Goal: Task Accomplishment & Management: Manage account settings

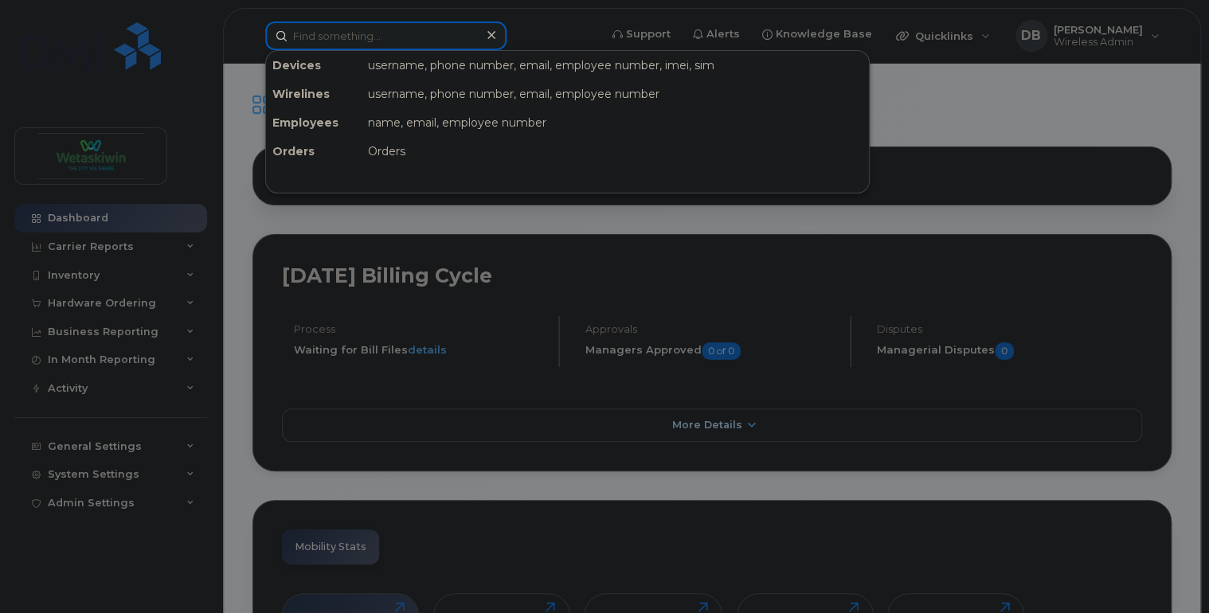
click at [372, 22] on input at bounding box center [385, 35] width 241 height 29
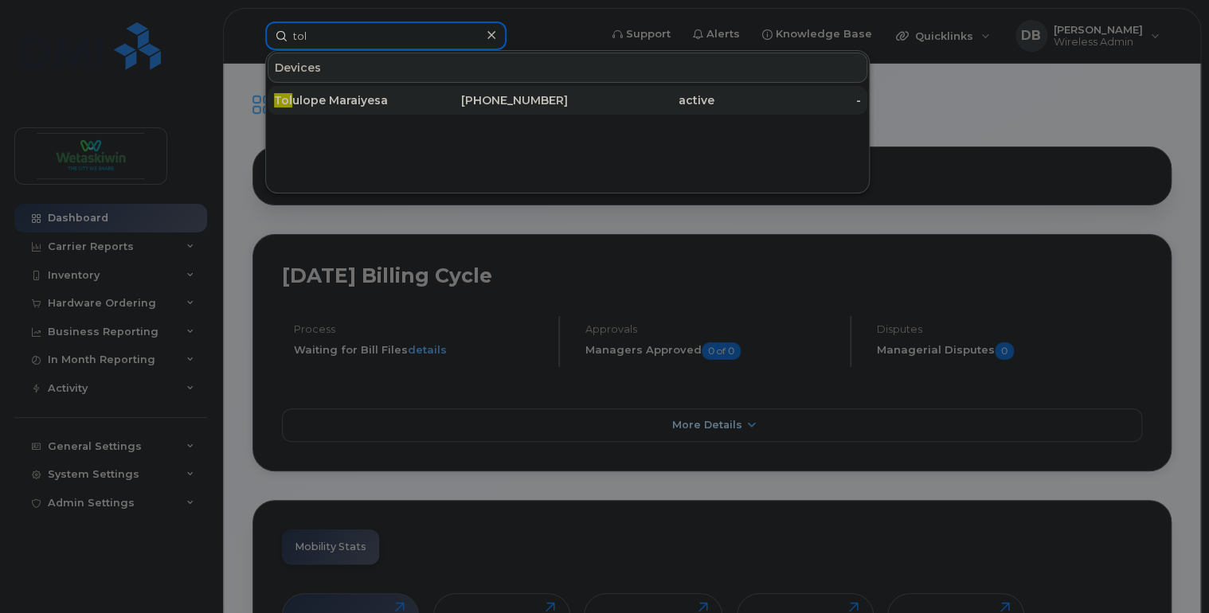
type input "tol"
click at [328, 105] on div "Tol ulope Maraiyesa" at bounding box center [347, 100] width 146 height 16
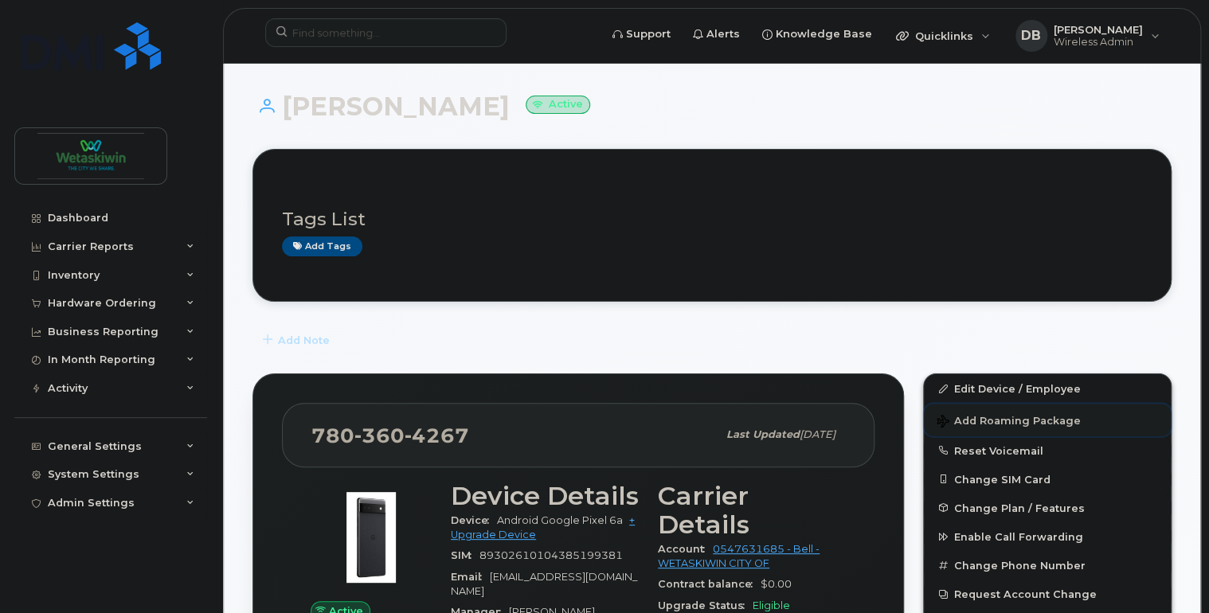
click at [988, 419] on span "Add Roaming Package" at bounding box center [1008, 422] width 144 height 15
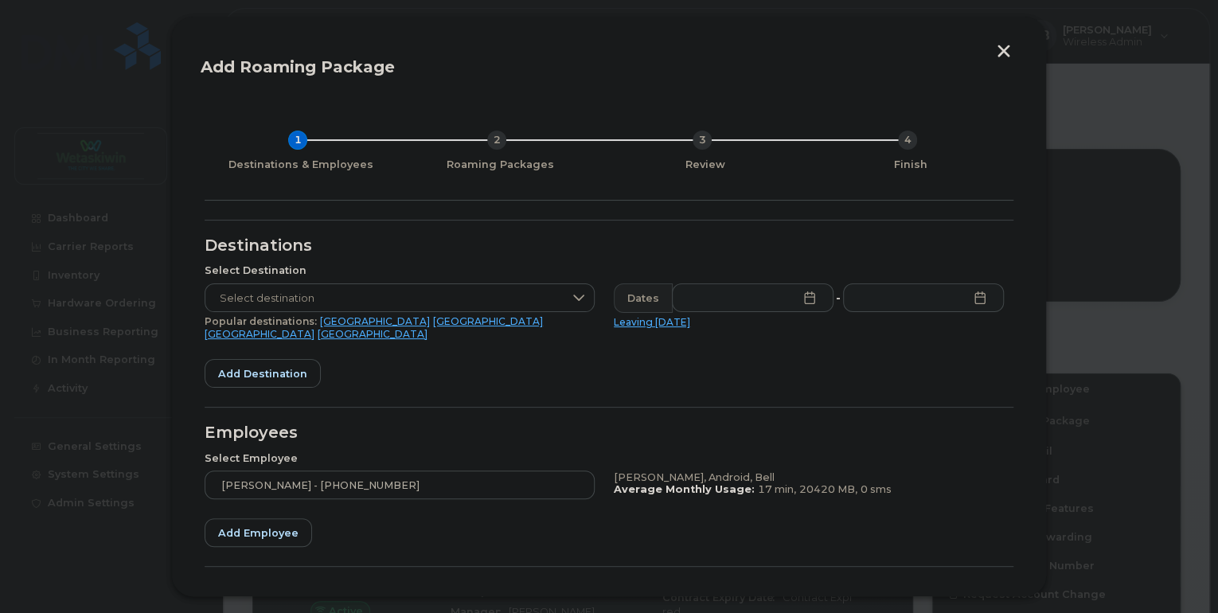
click at [1003, 50] on button "button" at bounding box center [1004, 53] width 24 height 17
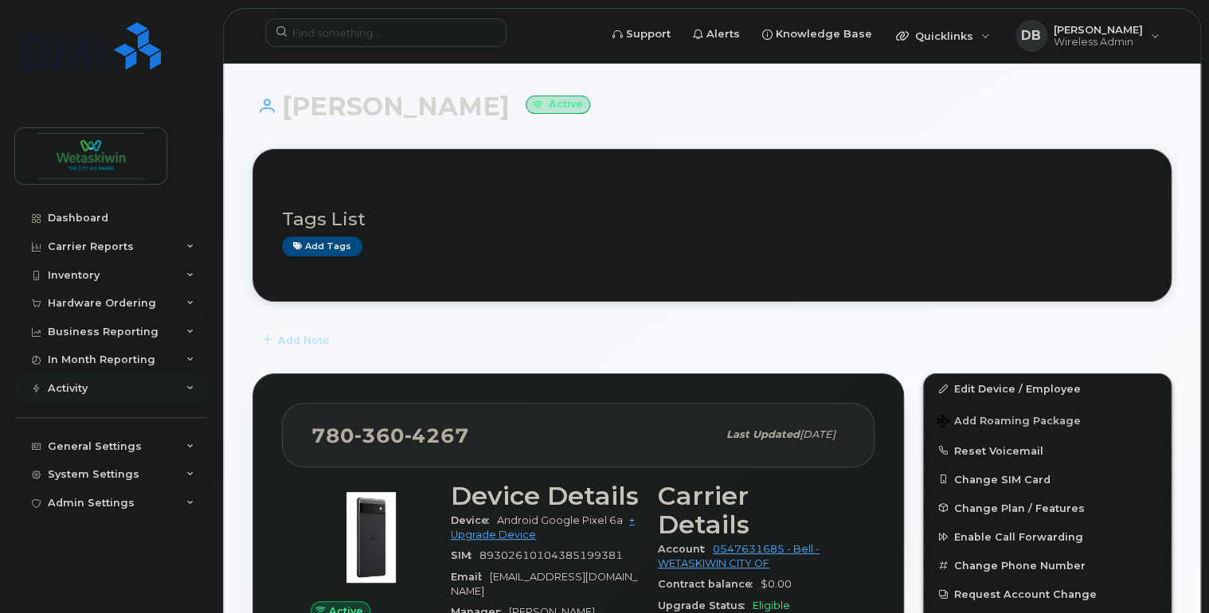
click at [107, 395] on div "Activity" at bounding box center [110, 388] width 193 height 29
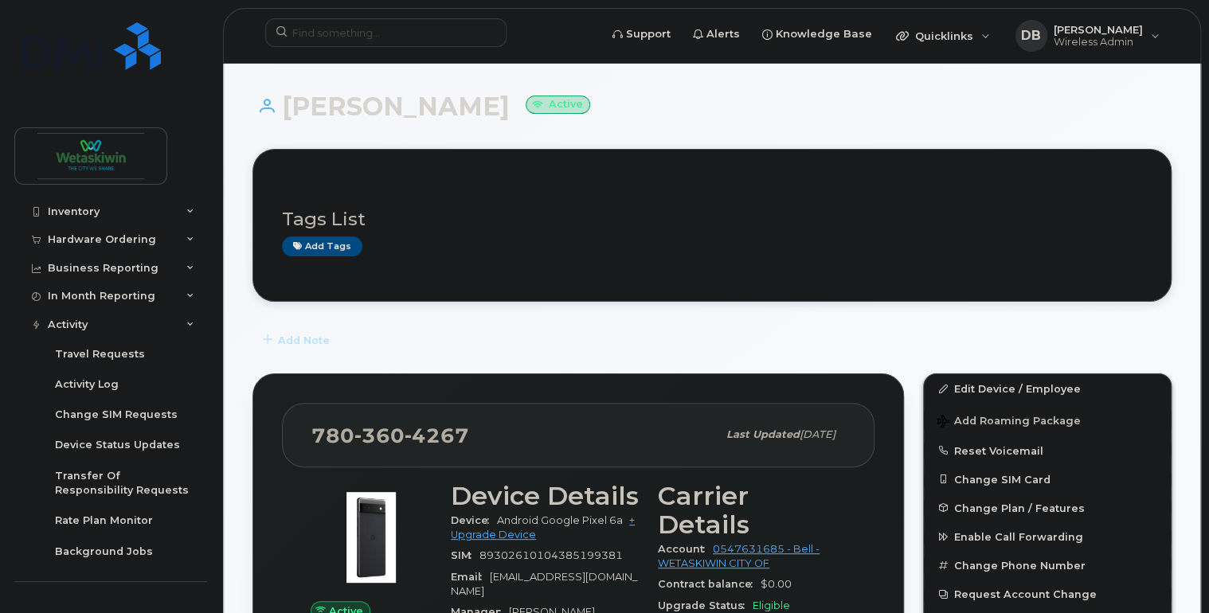
scroll to position [127, 0]
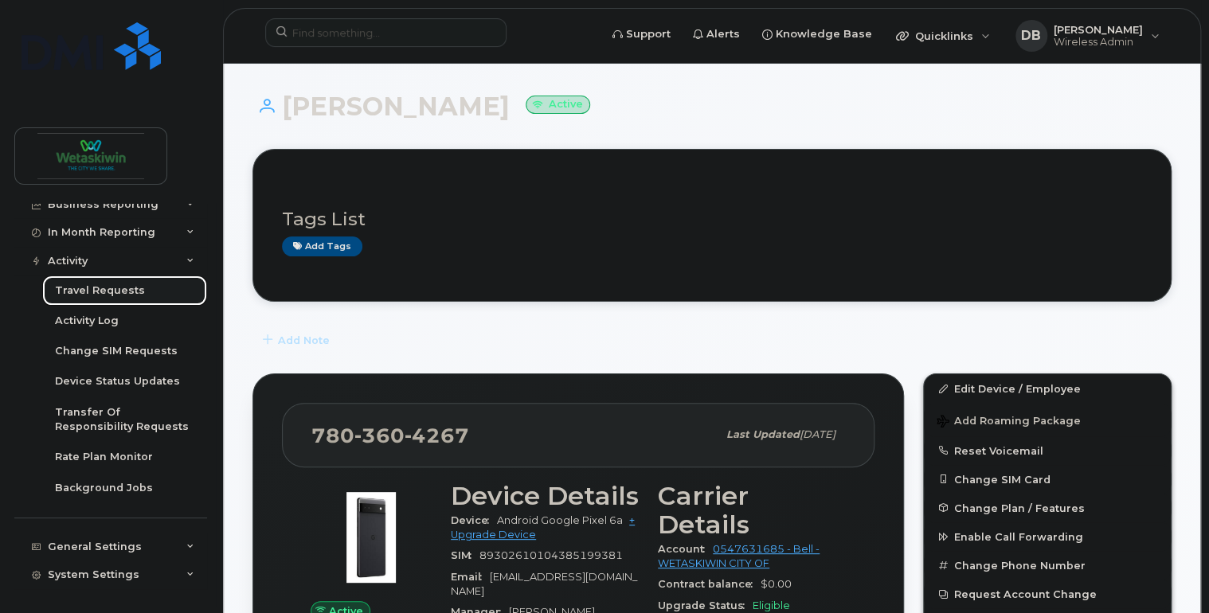
click at [76, 287] on div "Travel Requests" at bounding box center [100, 290] width 90 height 14
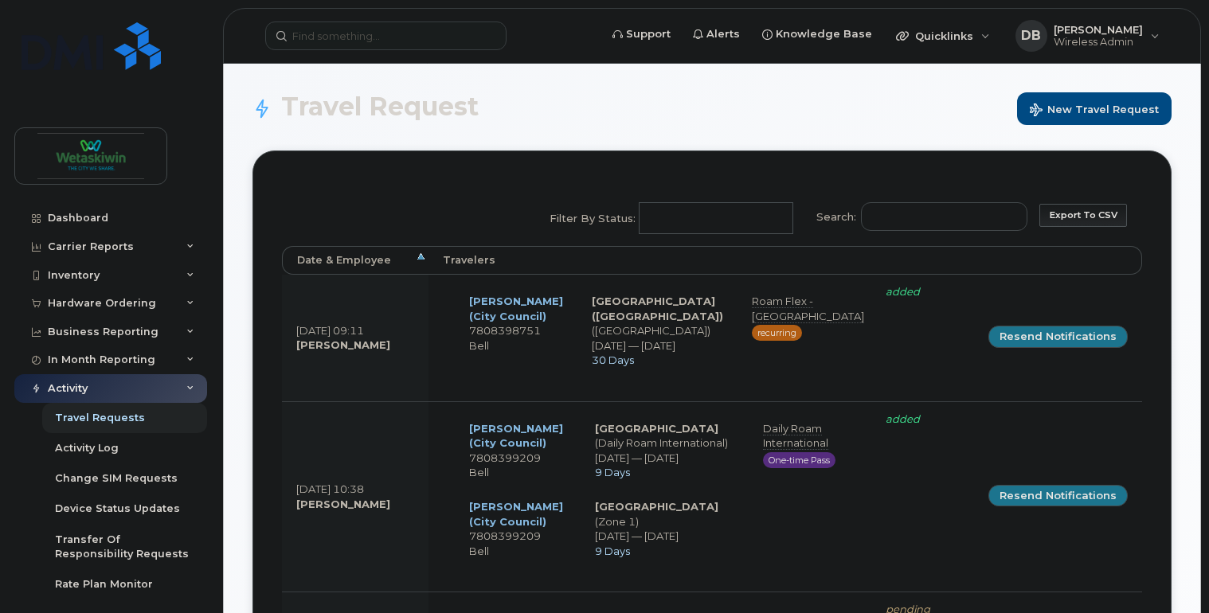
select select
click at [77, 453] on div "Activity Log" at bounding box center [87, 448] width 64 height 14
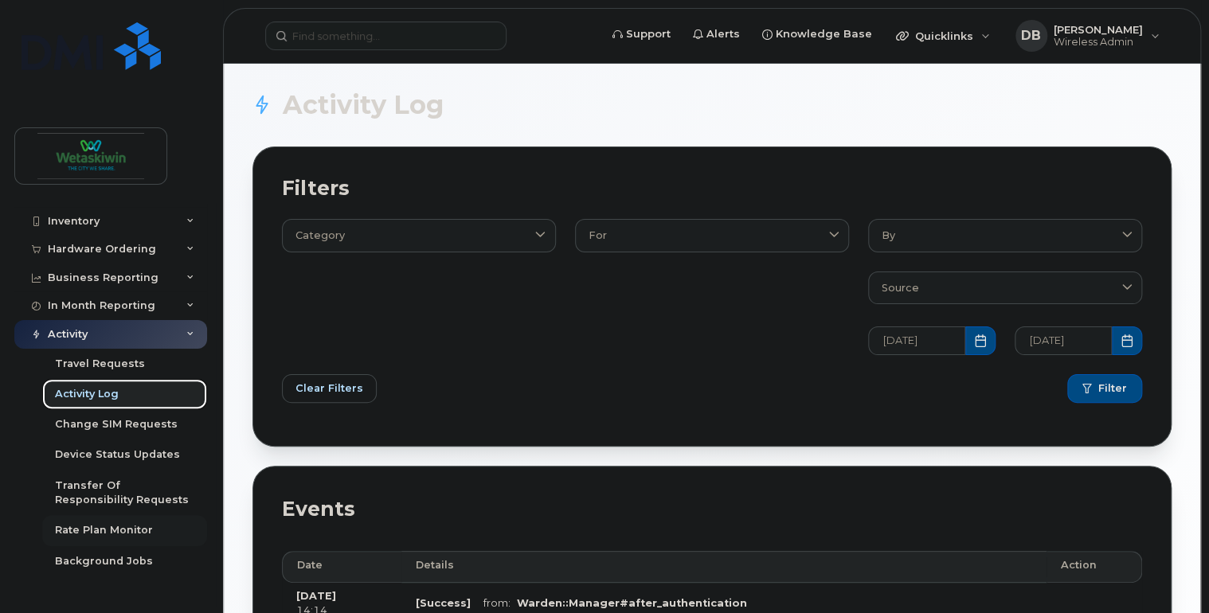
scroll to position [127, 0]
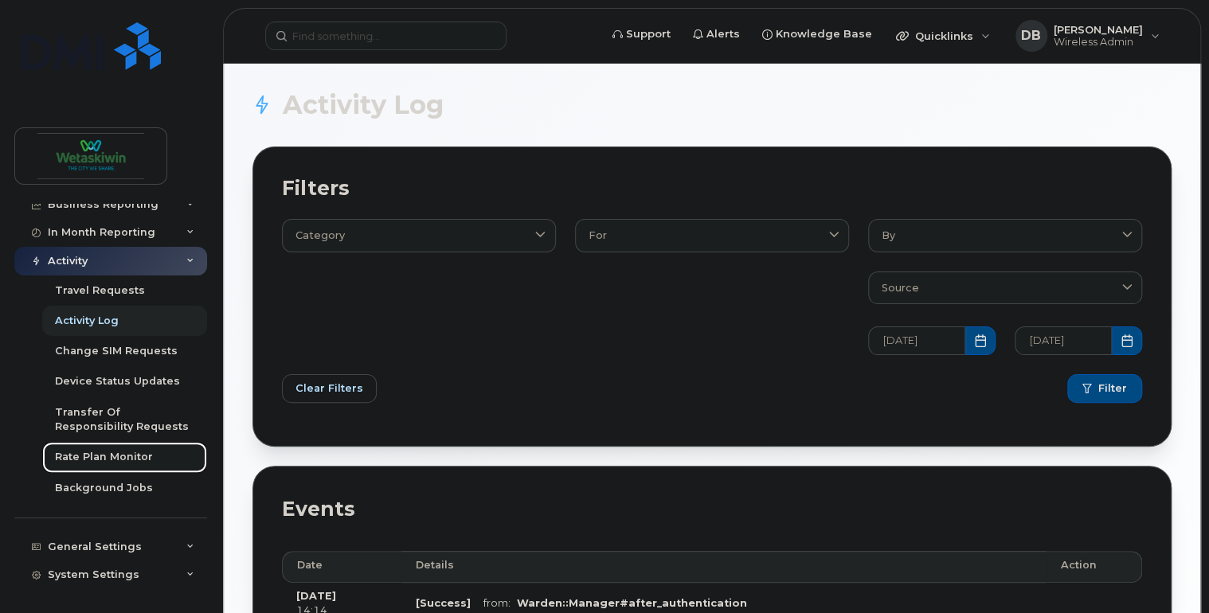
click at [101, 462] on div "Rate Plan Monitor" at bounding box center [104, 457] width 98 height 14
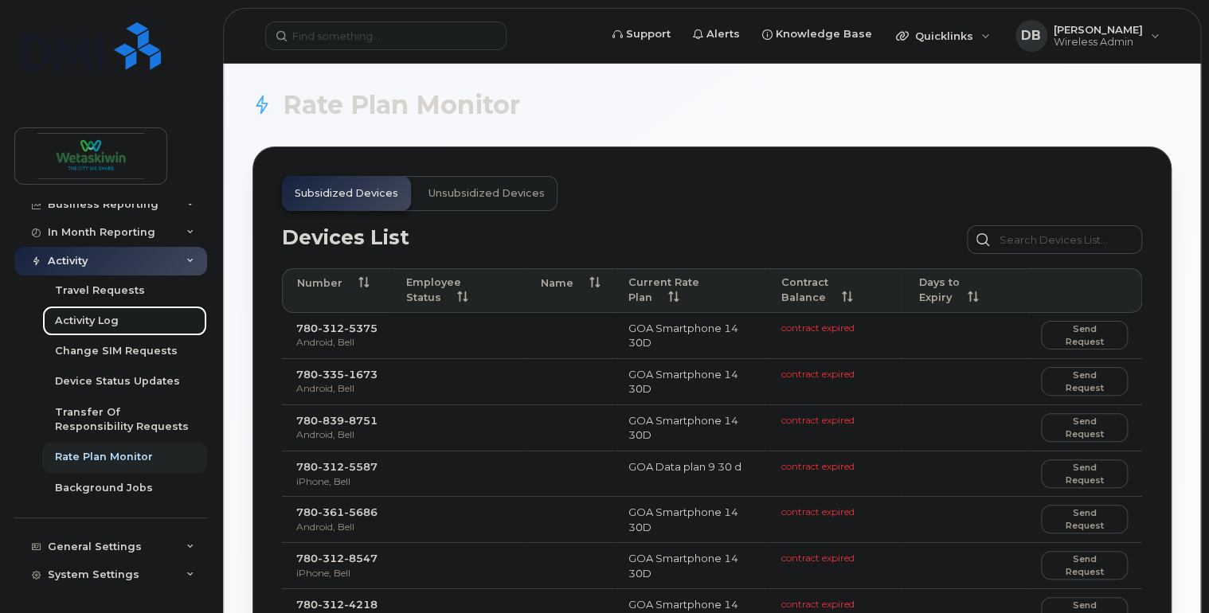
click at [96, 322] on div "Activity Log" at bounding box center [87, 321] width 64 height 14
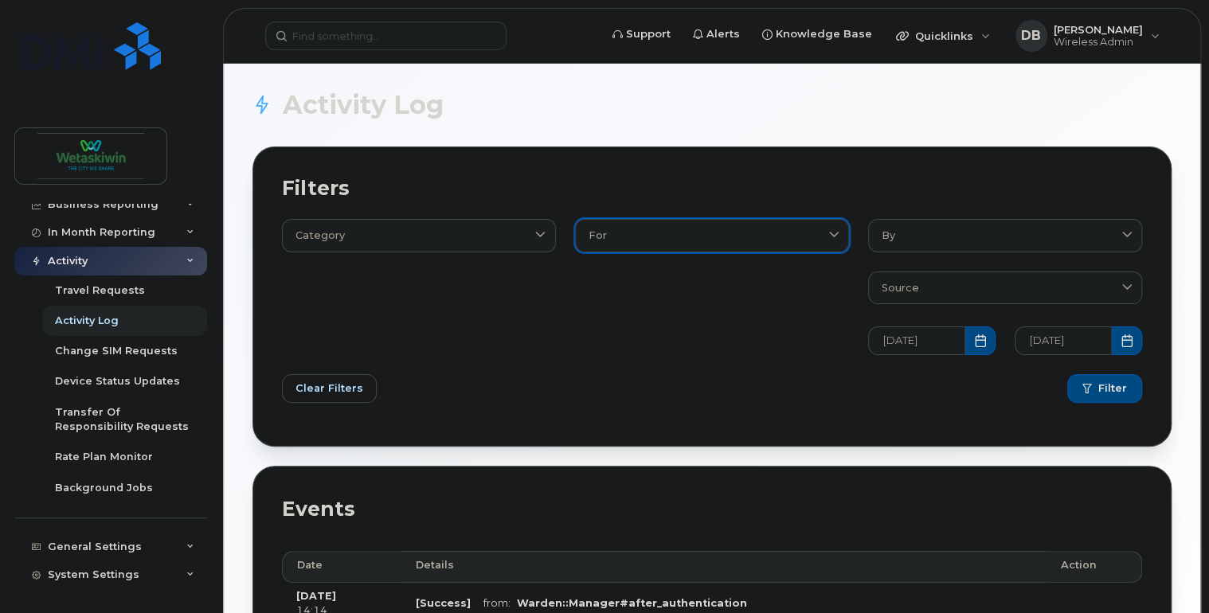
click at [787, 240] on div "For" at bounding box center [711, 235] width 247 height 15
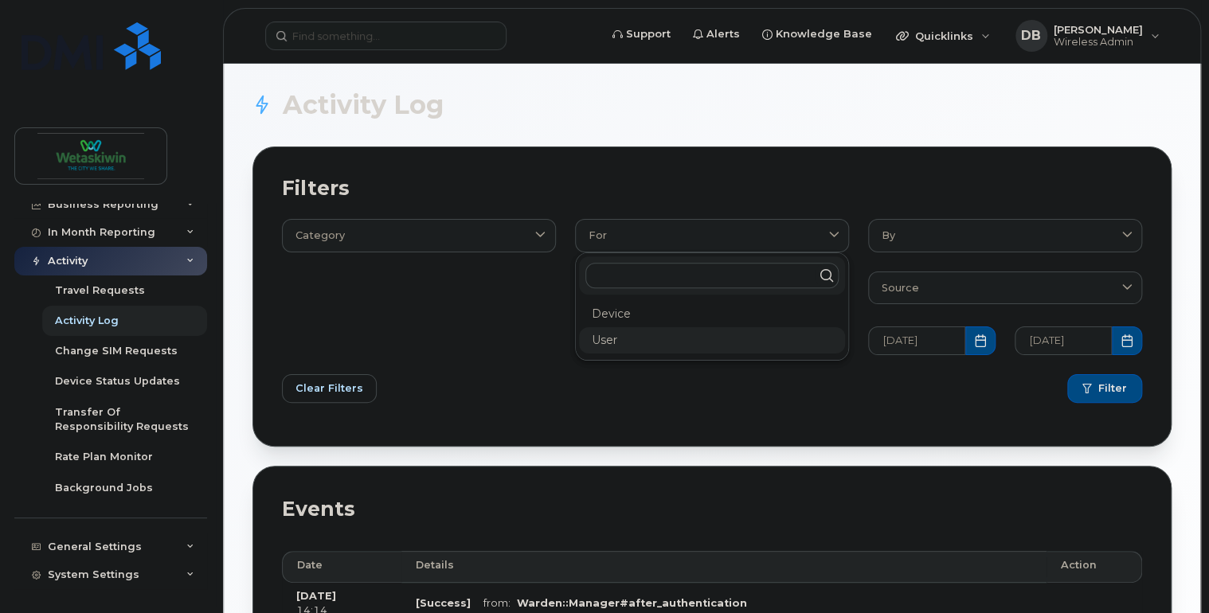
click at [627, 342] on div "User" at bounding box center [712, 340] width 266 height 26
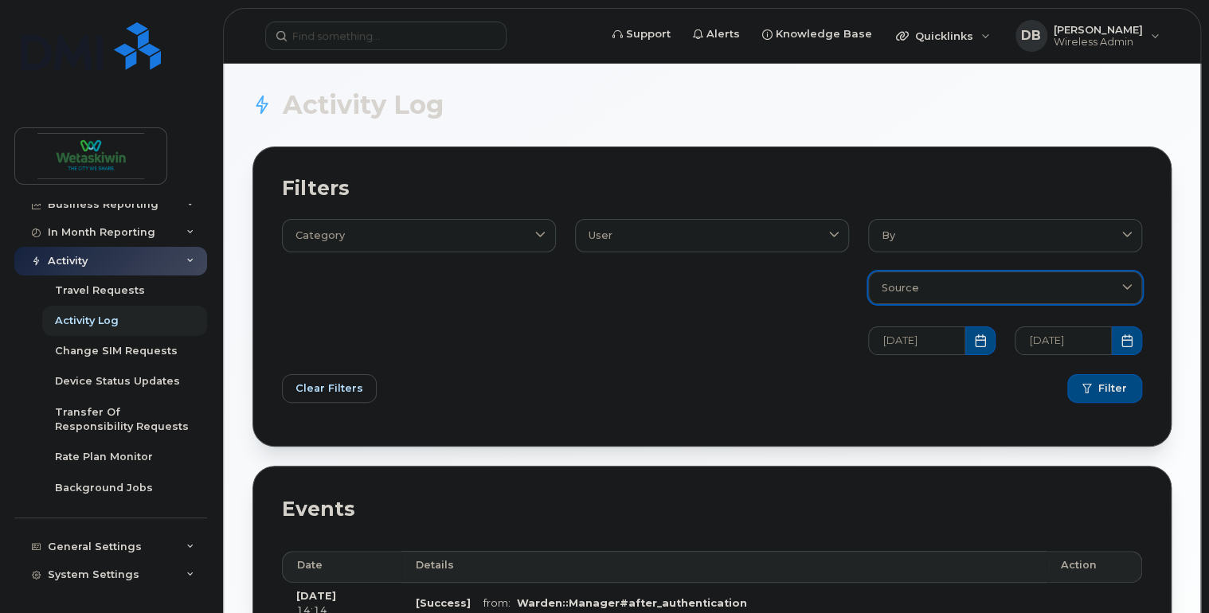
click at [934, 283] on div "Source" at bounding box center [1004, 287] width 247 height 15
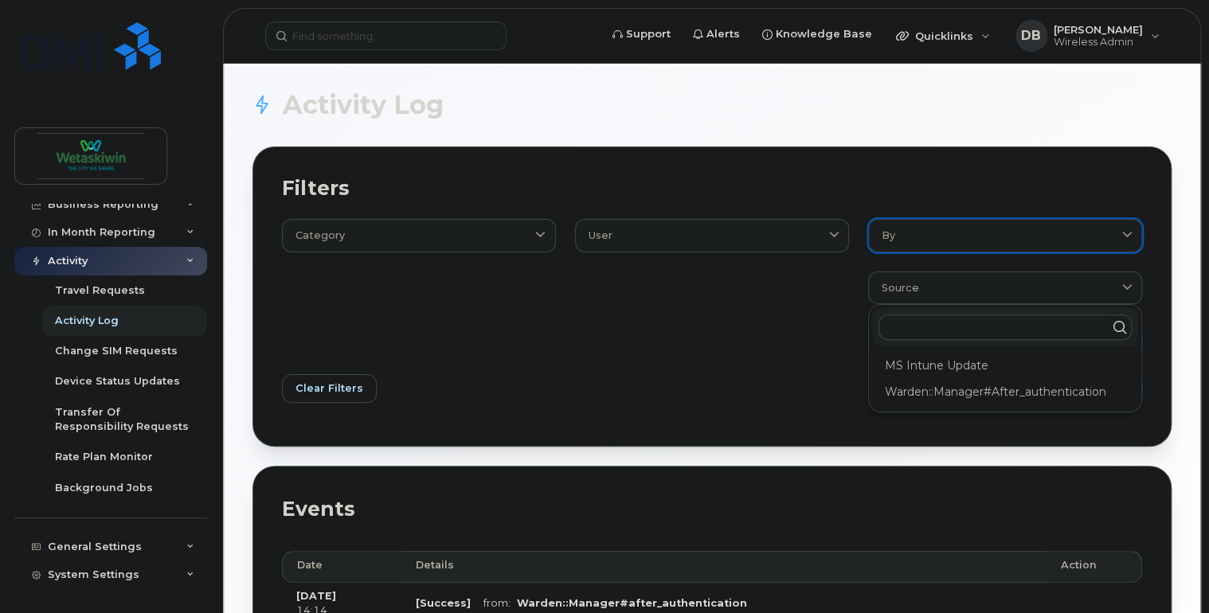
click at [955, 240] on div "By" at bounding box center [1004, 235] width 247 height 15
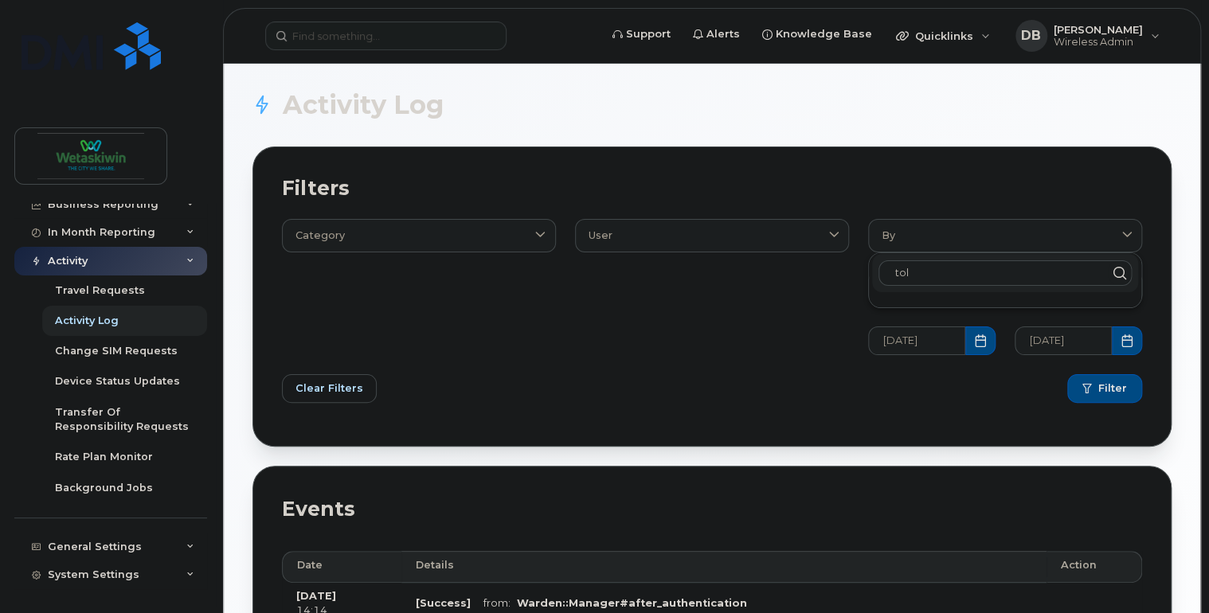
type input "tol"
click at [1134, 271] on div "tol" at bounding box center [1005, 273] width 266 height 38
click at [1123, 271] on icon at bounding box center [1118, 272] width 23 height 23
click at [1121, 271] on icon at bounding box center [1118, 272] width 23 height 23
click at [336, 57] on header "Support Alerts Knowledge Base Quicklinks Suspend / Cancel Device Change SIM Car…" at bounding box center [712, 36] width 978 height 56
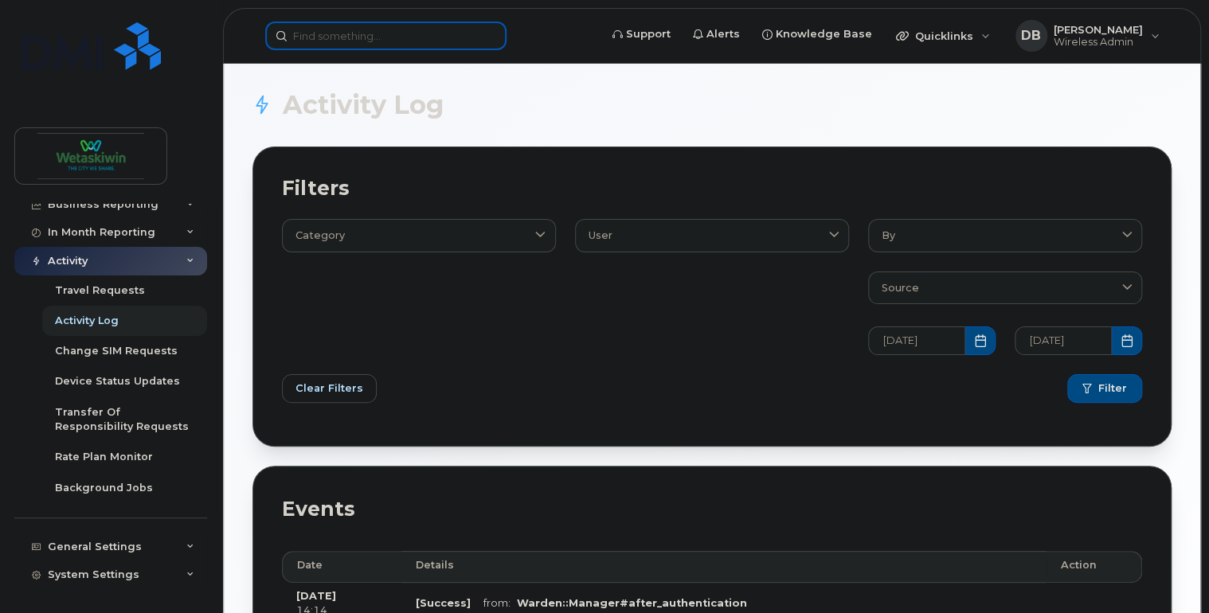
click at [342, 41] on input at bounding box center [385, 35] width 241 height 29
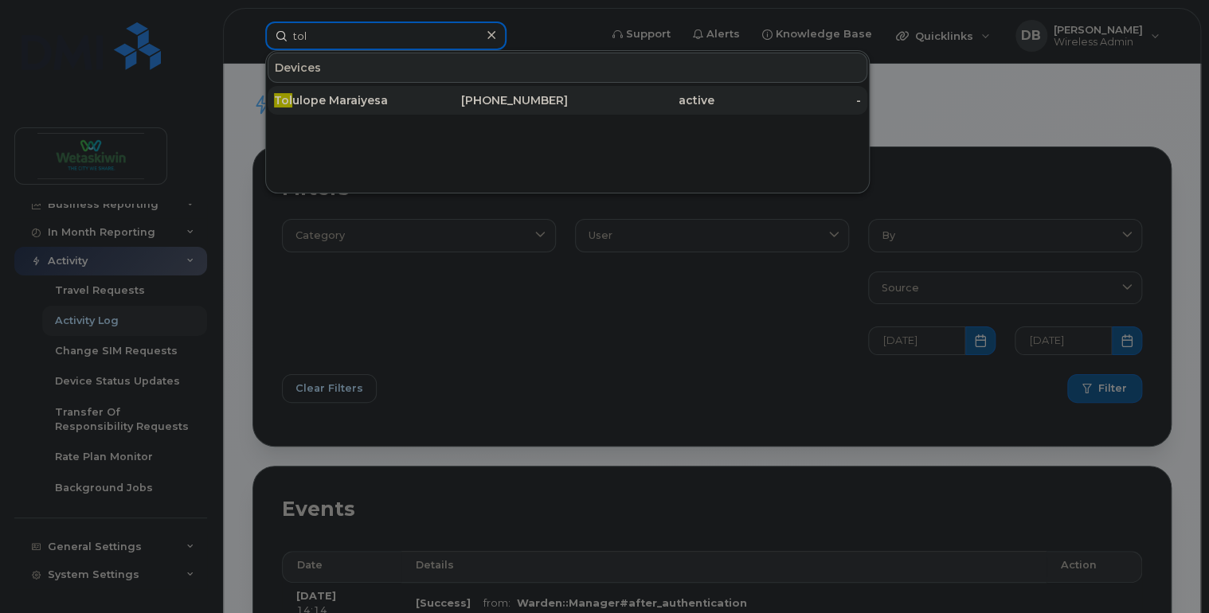
type input "tol"
click at [318, 97] on div "Tol ulope Maraiyesa" at bounding box center [347, 100] width 146 height 16
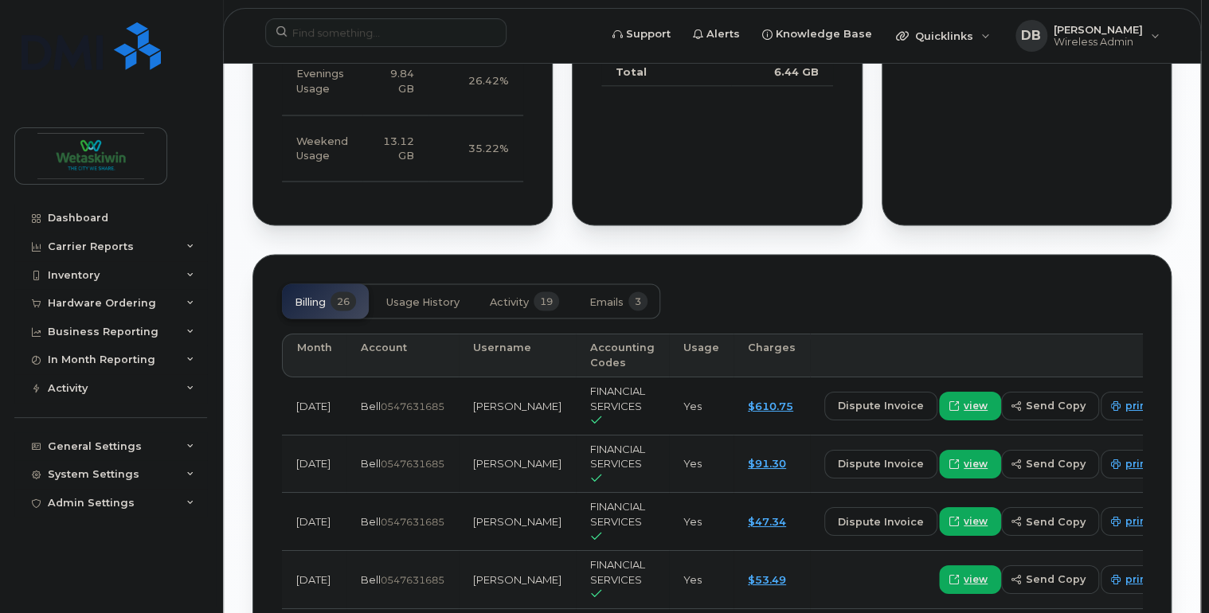
scroll to position [1401, 0]
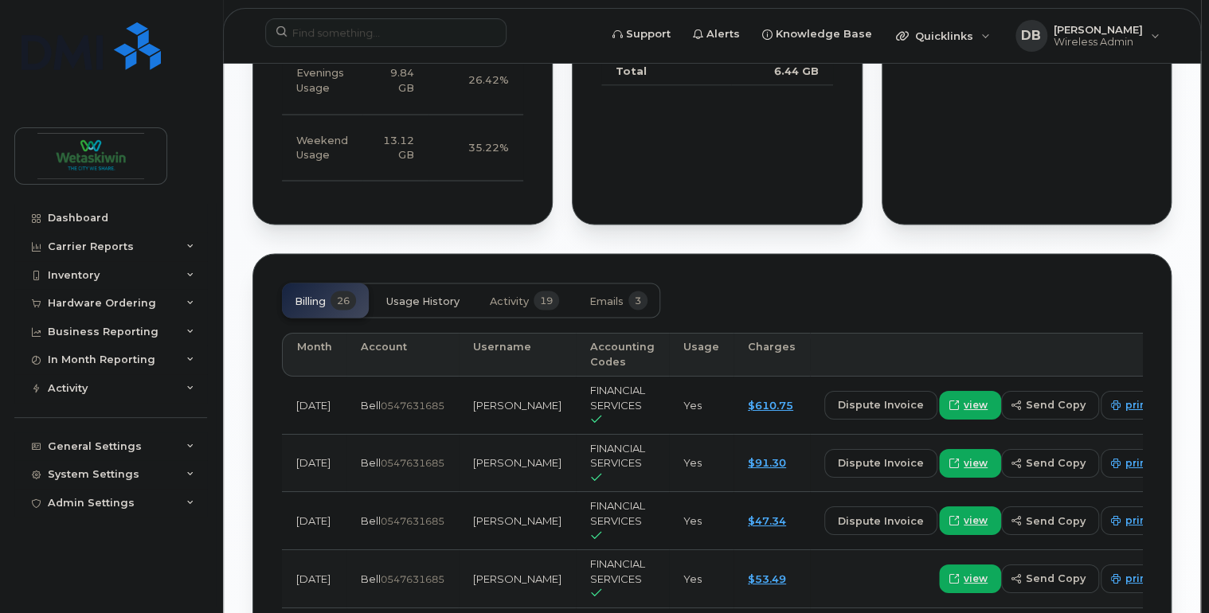
click at [443, 304] on span "Usage History" at bounding box center [422, 301] width 73 height 13
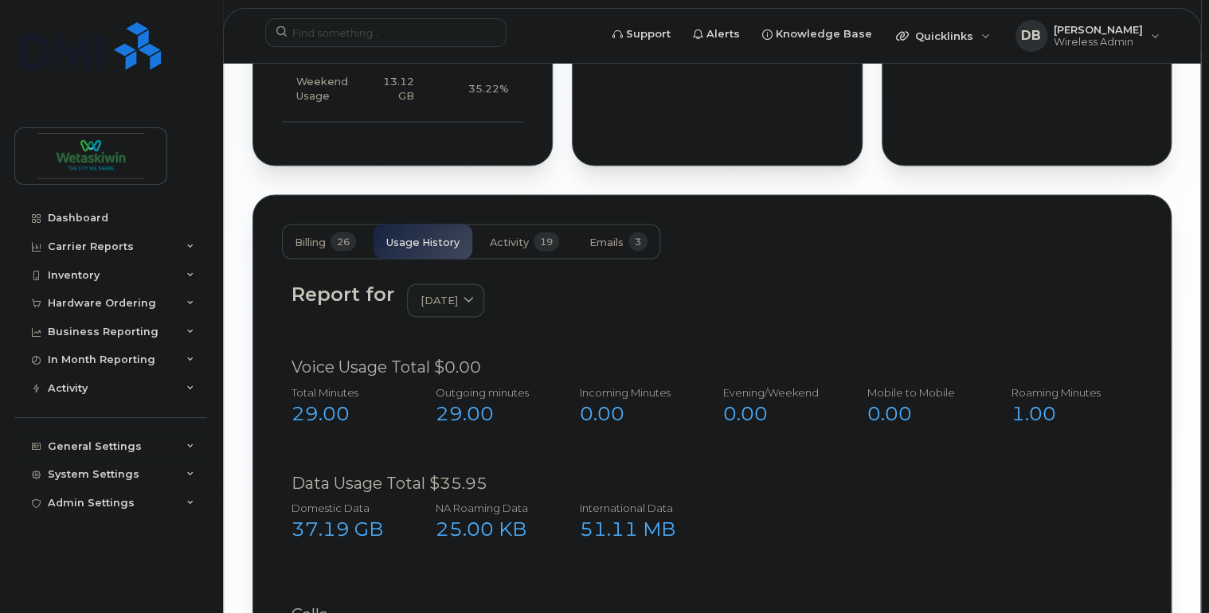
scroll to position [1465, 0]
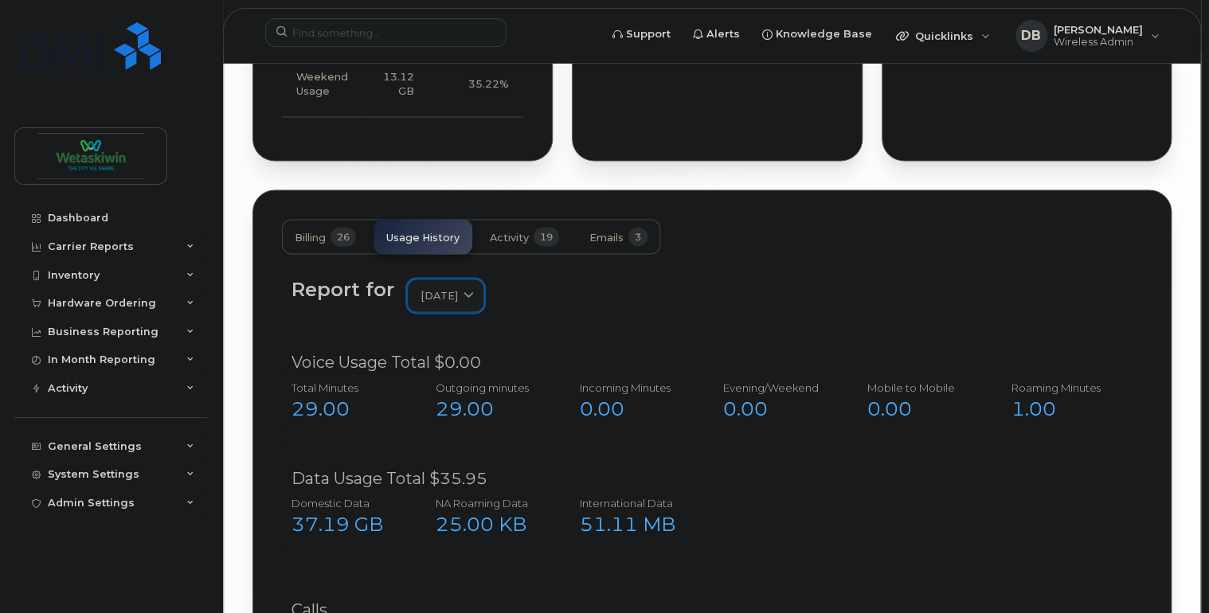
click at [476, 290] on span at bounding box center [468, 294] width 15 height 15
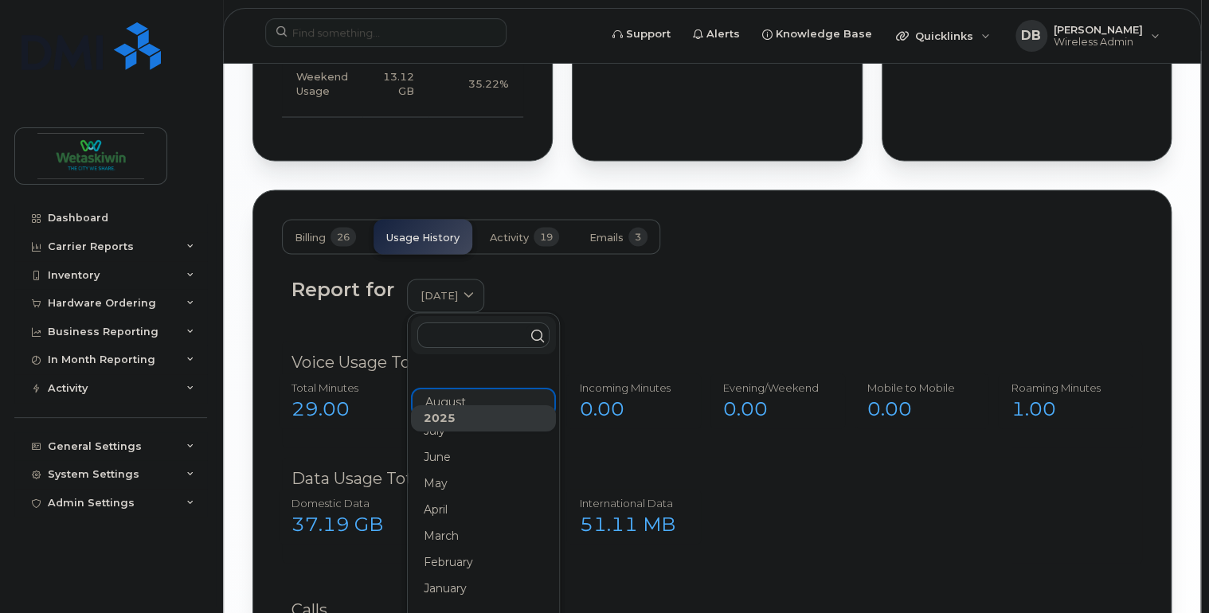
click at [618, 319] on div "Report for August 2025 2025 August July June May April March February January 2…" at bounding box center [712, 304] width 860 height 72
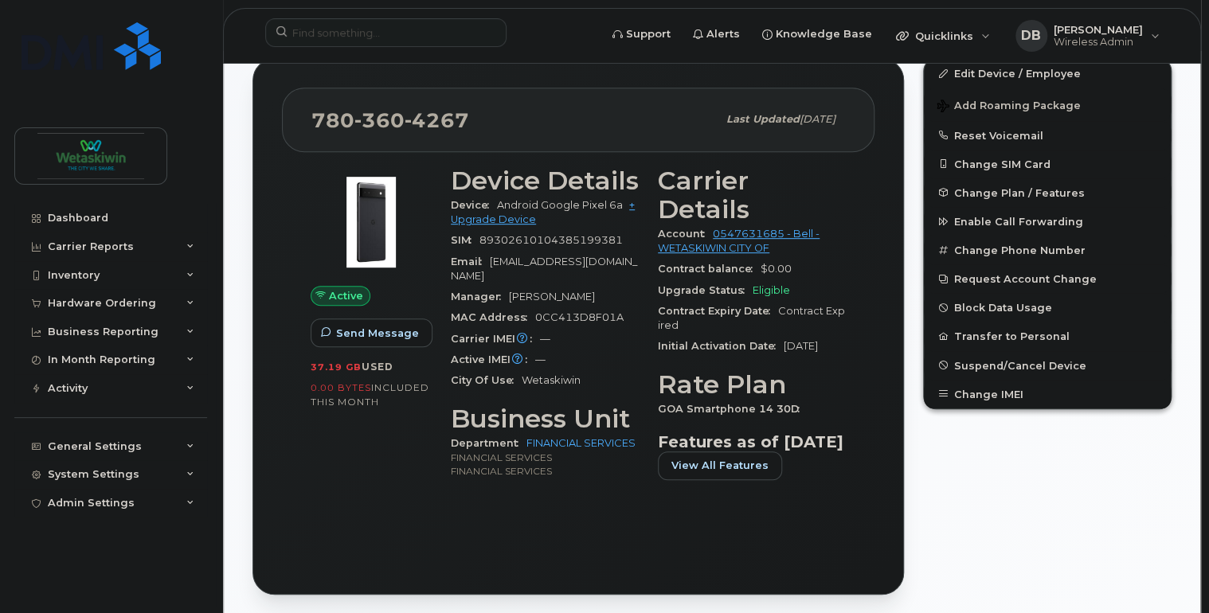
scroll to position [0, 0]
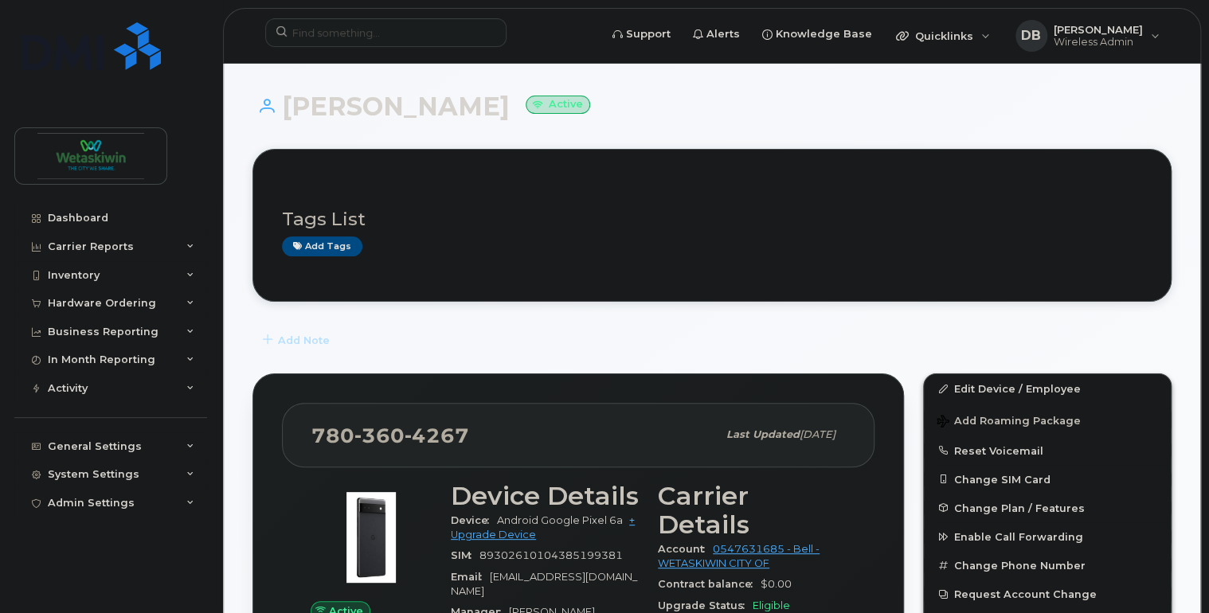
click at [372, 353] on div "Add Note" at bounding box center [711, 340] width 919 height 29
click at [728, 94] on h1 "Tolulope Maraiyesa Active" at bounding box center [711, 106] width 919 height 28
